Goal: Information Seeking & Learning: Understand process/instructions

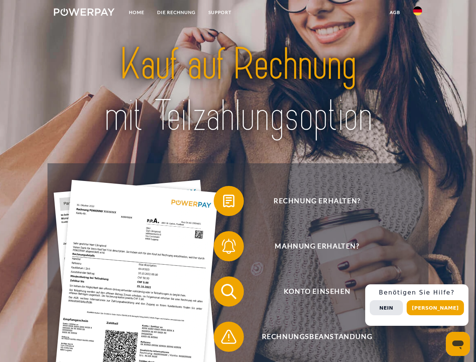
click at [84, 13] on img at bounding box center [84, 12] width 61 height 8
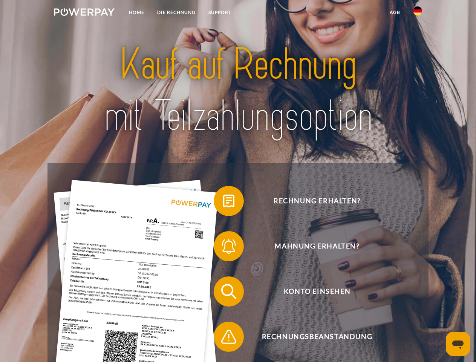
click at [418, 13] on img at bounding box center [417, 10] width 9 height 9
click at [395, 12] on link "agb" at bounding box center [395, 13] width 23 height 14
click at [223, 203] on span at bounding box center [218, 201] width 38 height 38
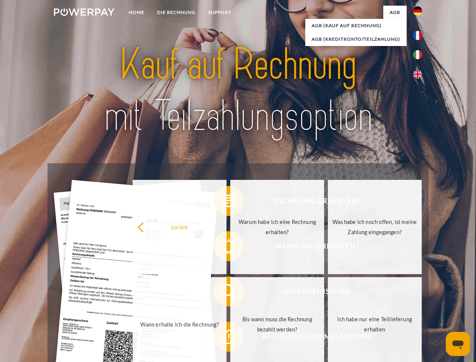
click at [223, 248] on div "Rechnung erhalten? Mahnung erhalten? Konto einsehen" at bounding box center [238, 314] width 381 height 302
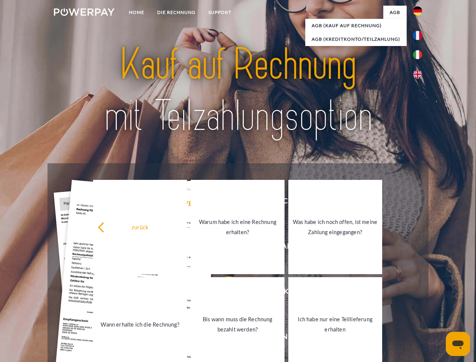
click at [223, 293] on link "Bis wann muss die Rechnung bezahlt werden?" at bounding box center [238, 324] width 94 height 94
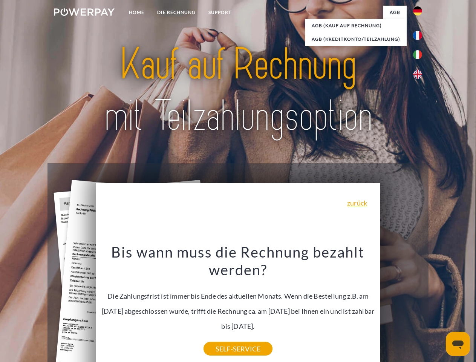
click at [223, 338] on div "Bis wann muss die Rechnung bezahlt werden? Die Zahlungsfrist ist immer bis Ende…" at bounding box center [238, 296] width 275 height 106
click at [420, 305] on div "Rechnung erhalten? Mahnung erhalten? Konto einsehen" at bounding box center [238, 314] width 381 height 302
click at [401, 307] on span "Konto einsehen" at bounding box center [317, 291] width 185 height 30
click at [438, 308] on header "Home DIE RECHNUNG SUPPORT" at bounding box center [238, 260] width 476 height 521
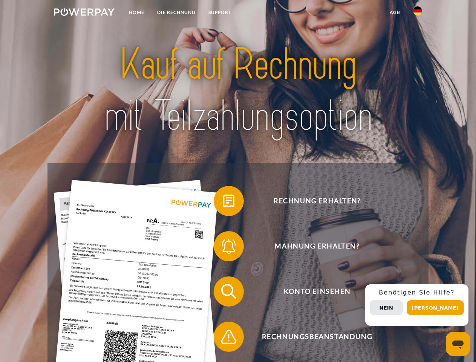
click at [84, 13] on img at bounding box center [84, 12] width 61 height 8
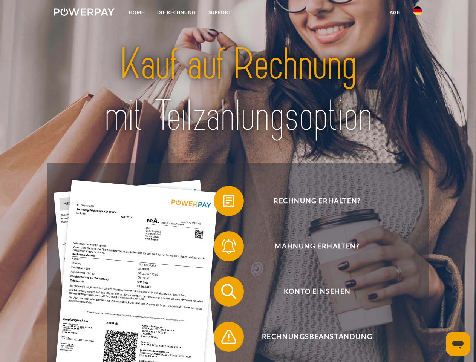
click at [418, 13] on img at bounding box center [417, 10] width 9 height 9
click at [395, 12] on link "agb" at bounding box center [395, 13] width 23 height 14
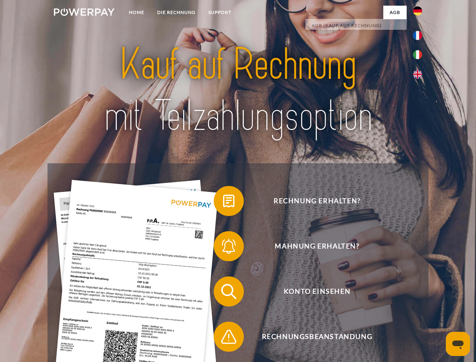
click at [223, 203] on span at bounding box center [218, 201] width 38 height 38
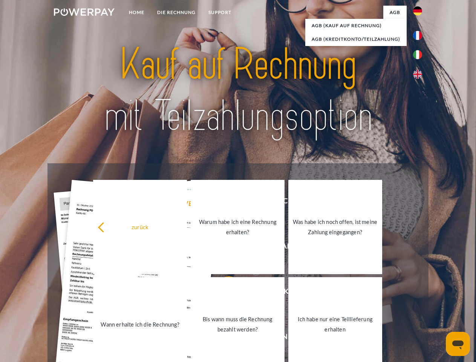
click at [223, 248] on div "zurück Warum habe ich eine Rechnung erhalten? Was habe ich noch offen, ist mein…" at bounding box center [238, 275] width 305 height 195
click at [223, 293] on link "Bis wann muss die Rechnung bezahlt werden?" at bounding box center [238, 324] width 94 height 94
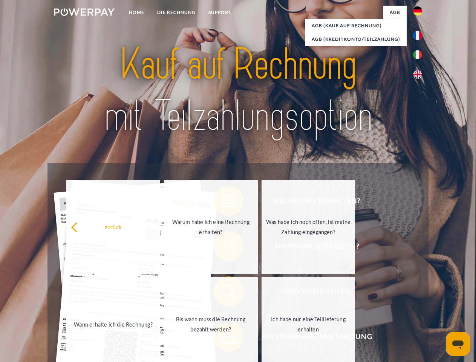
click at [223, 338] on span at bounding box center [218, 337] width 38 height 38
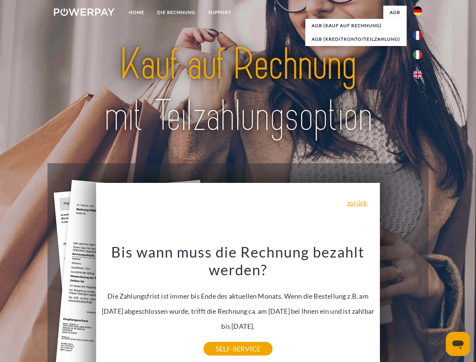
click at [420, 305] on div "Rechnung erhalten? Mahnung erhalten? Konto einsehen" at bounding box center [238, 314] width 381 height 302
click at [401, 307] on span "Konto einsehen" at bounding box center [317, 291] width 185 height 30
click at [438, 308] on header "Home DIE RECHNUNG SUPPORT" at bounding box center [238, 260] width 476 height 521
